Goal: Information Seeking & Learning: Learn about a topic

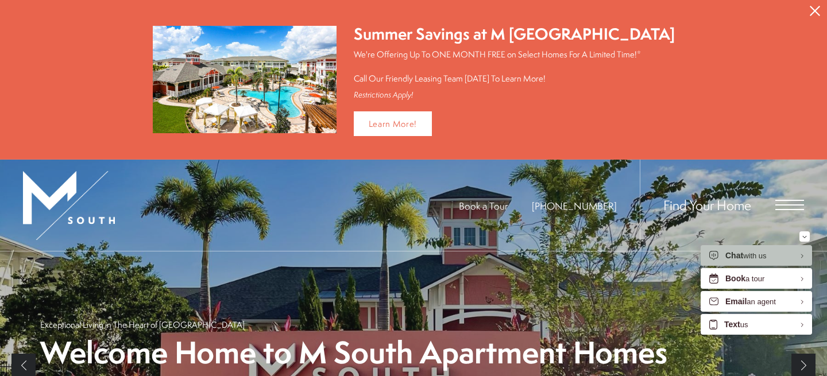
click at [783, 210] on div "Find Your Home" at bounding box center [722, 205] width 164 height 91
click at [783, 204] on span "Open Menu" at bounding box center [789, 204] width 29 height 1
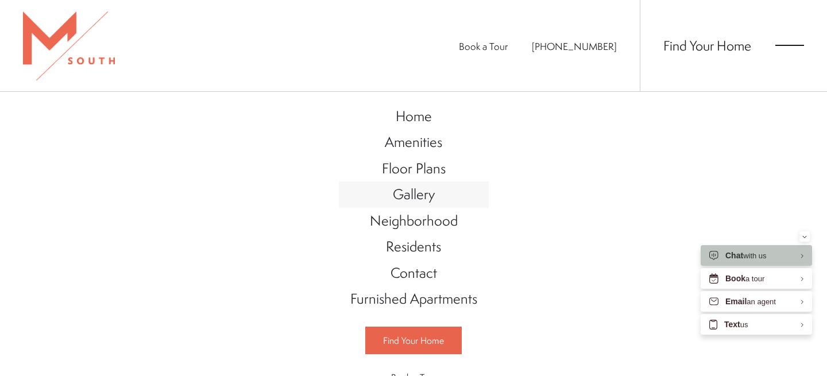
click at [414, 196] on span "Gallery" at bounding box center [414, 194] width 42 height 20
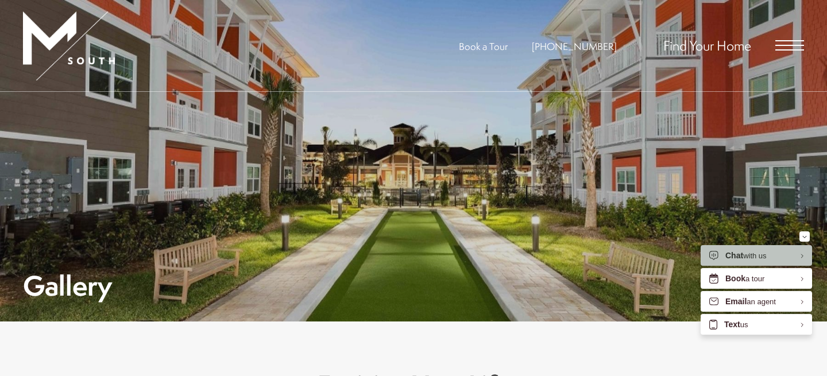
click at [788, 47] on span "Open Menu" at bounding box center [789, 45] width 29 height 10
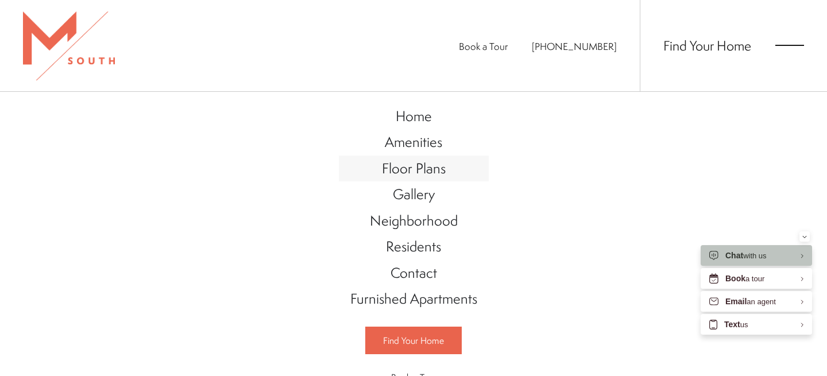
click at [418, 171] on span "Floor Plans" at bounding box center [414, 168] width 64 height 20
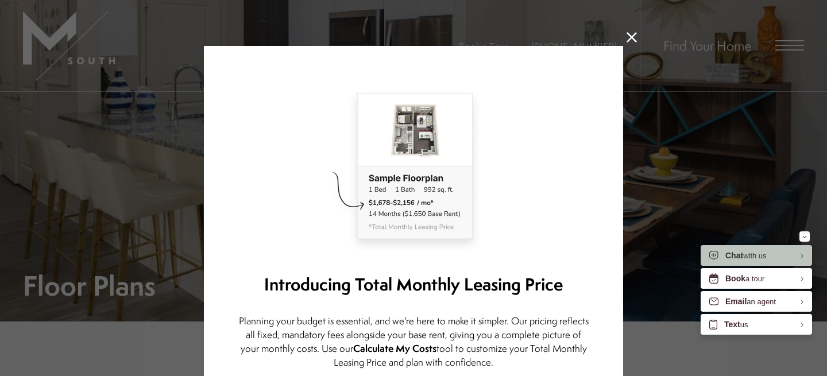
click at [629, 36] on icon at bounding box center [631, 37] width 10 height 10
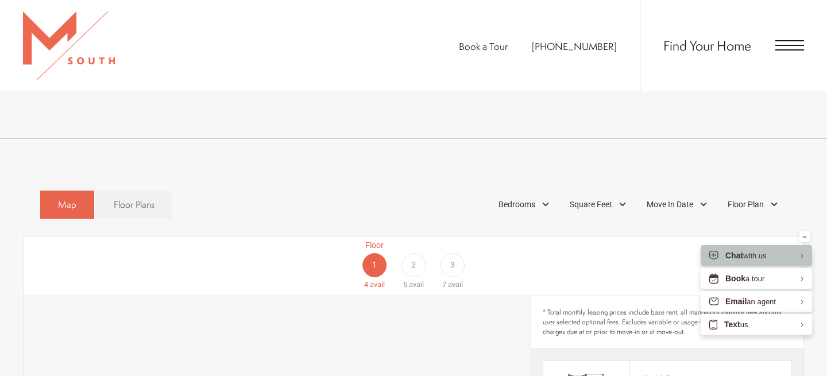
scroll to position [575, 0]
click at [517, 198] on div "Bedrooms" at bounding box center [525, 206] width 65 height 20
click at [509, 252] on span "2 Bedroom" at bounding box center [503, 258] width 57 height 13
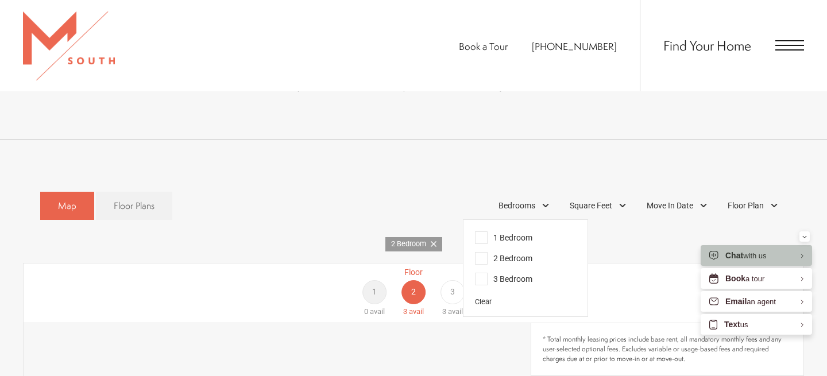
click at [558, 335] on span "* Total monthly leasing prices include base rent, all mandatory monthly fees an…" at bounding box center [667, 349] width 249 height 29
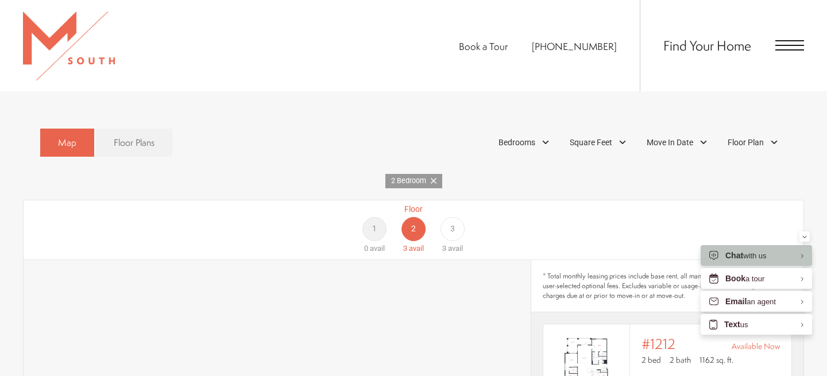
scroll to position [640, 0]
click at [454, 220] on span "3" at bounding box center [452, 226] width 5 height 12
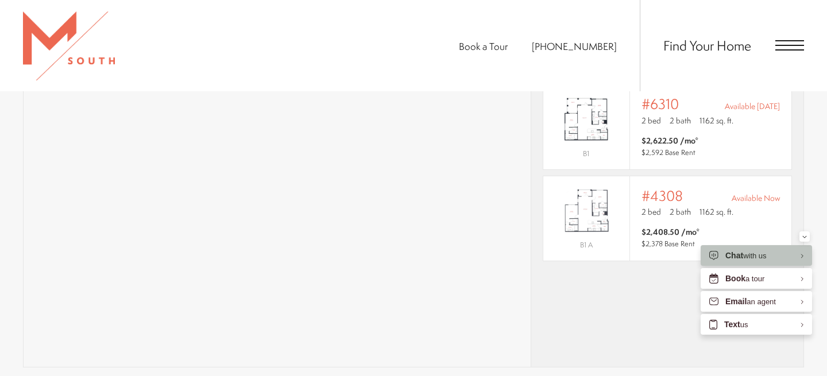
scroll to position [970, 0]
click at [600, 237] on p "B1 A" at bounding box center [586, 244] width 86 height 15
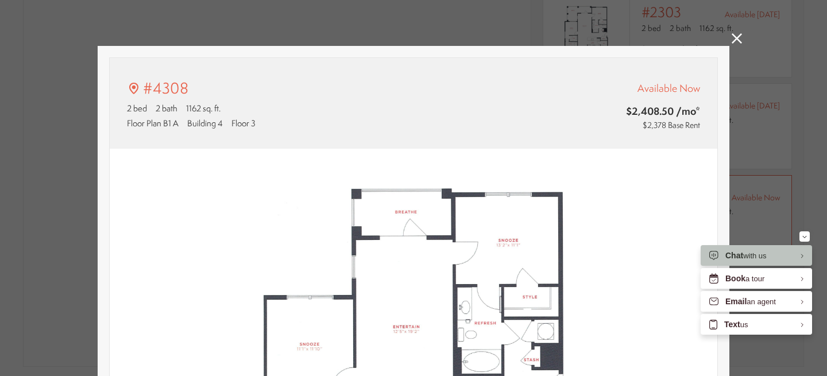
scroll to position [0, 0]
type input "**********"
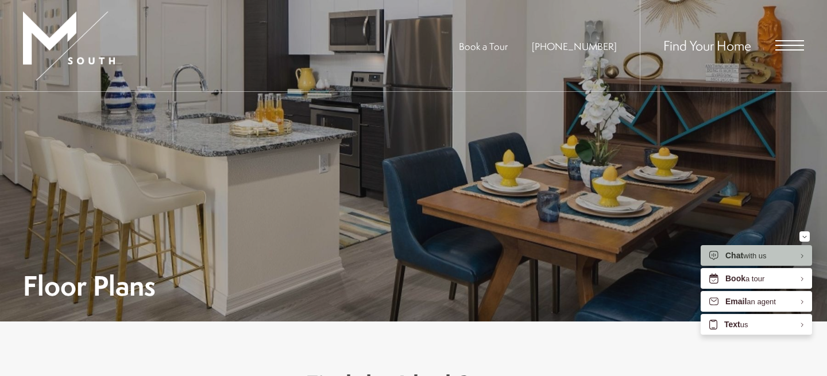
click at [785, 43] on span "Open Menu" at bounding box center [789, 45] width 29 height 10
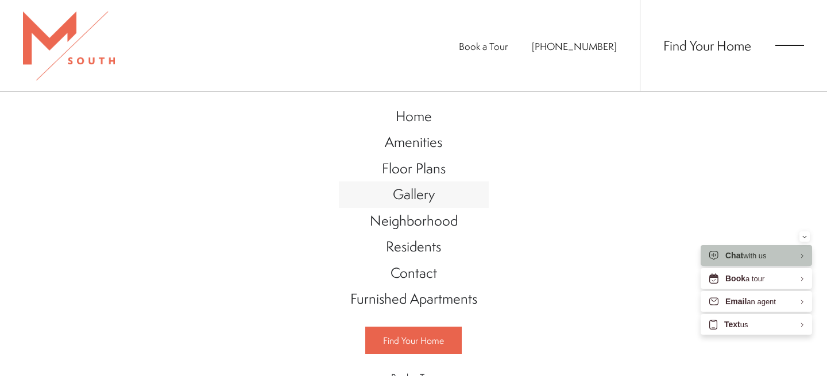
click at [423, 204] on link "Gallery" at bounding box center [414, 194] width 150 height 26
